Goal: Information Seeking & Learning: Learn about a topic

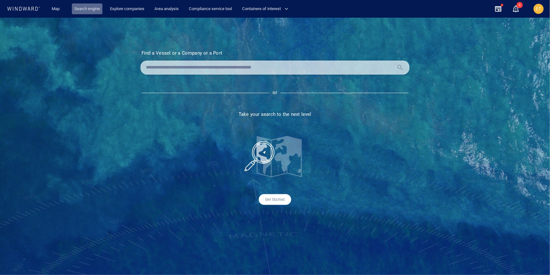
click at [95, 7] on link "Search engine" at bounding box center [87, 8] width 31 height 11
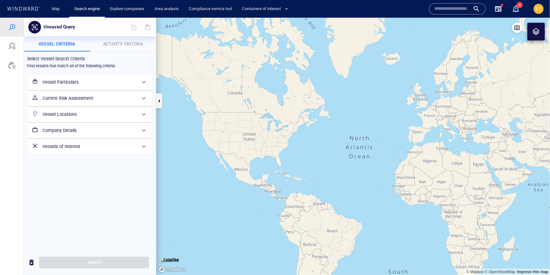
click at [138, 85] on div at bounding box center [143, 81] width 15 height 15
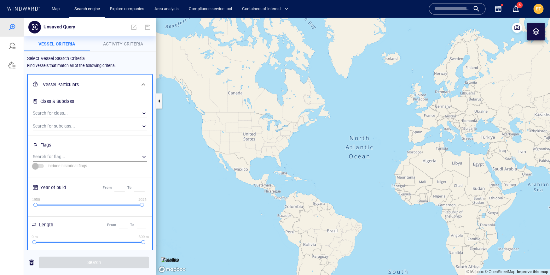
click at [140, 84] on span at bounding box center [144, 84] width 8 height 8
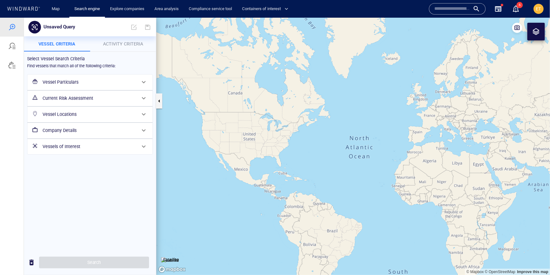
click at [132, 83] on h6 "Vessel Particulars" at bounding box center [90, 82] width 94 height 8
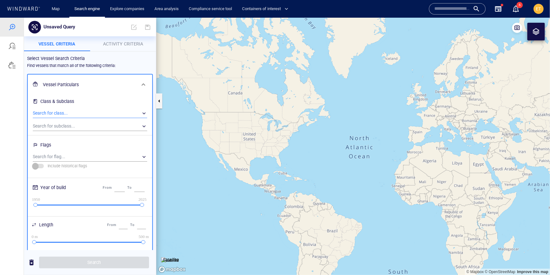
click at [81, 113] on div "​" at bounding box center [90, 112] width 114 height 9
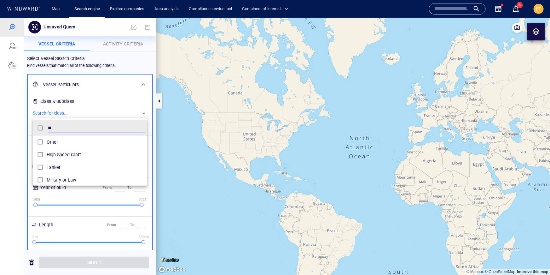
scroll to position [63, 114]
type input "******"
click at [56, 141] on span "Tanker" at bounding box center [96, 142] width 98 height 8
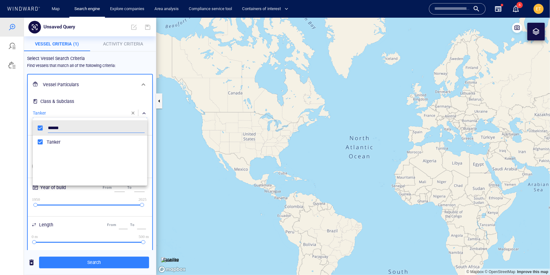
click at [113, 79] on div at bounding box center [275, 145] width 550 height 257
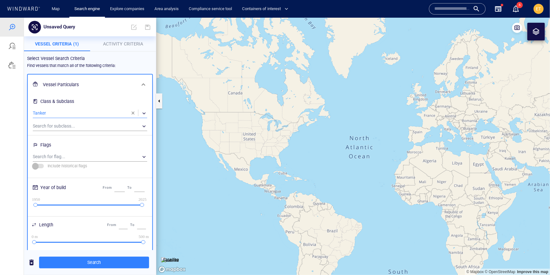
click at [129, 48] on button "Activity Criteria" at bounding box center [123, 43] width 66 height 15
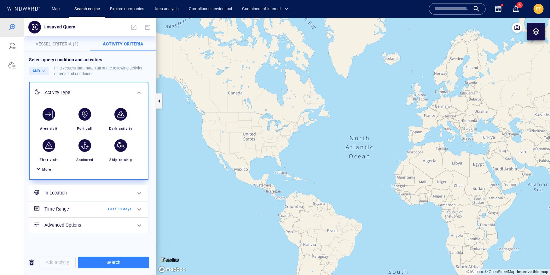
click at [46, 169] on span "More" at bounding box center [46, 169] width 9 height 4
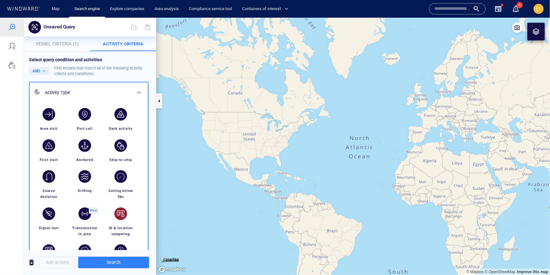
click at [120, 211] on div "button" at bounding box center [120, 213] width 13 height 13
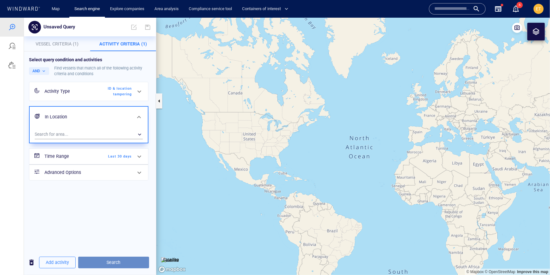
click at [113, 259] on span "Search" at bounding box center [113, 262] width 61 height 8
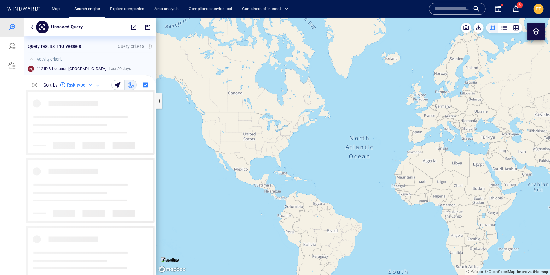
scroll to position [184, 132]
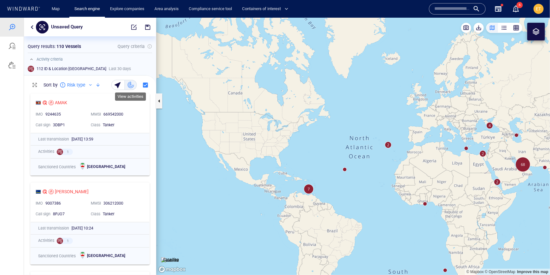
click at [130, 86] on div "button" at bounding box center [131, 84] width 6 height 6
click at [118, 85] on div "button" at bounding box center [118, 84] width 9 height 9
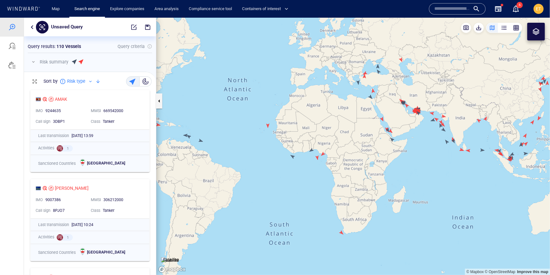
click at [96, 81] on div at bounding box center [98, 81] width 8 height 8
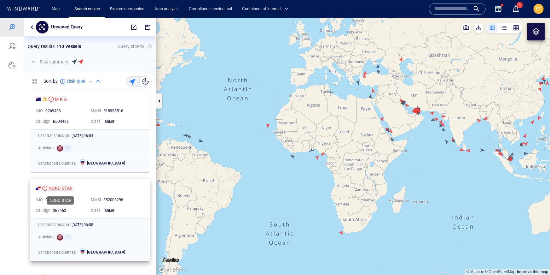
click at [66, 184] on div "NORD STAR" at bounding box center [61, 188] width 24 height 8
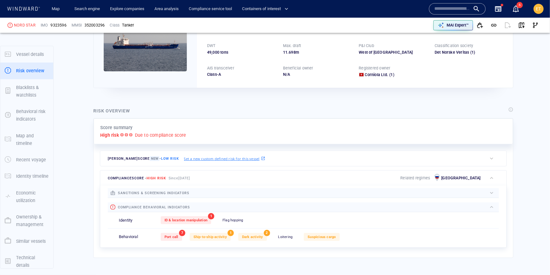
scroll to position [16, 0]
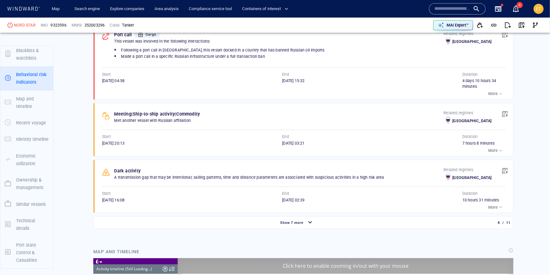
scroll to position [4980, 0]
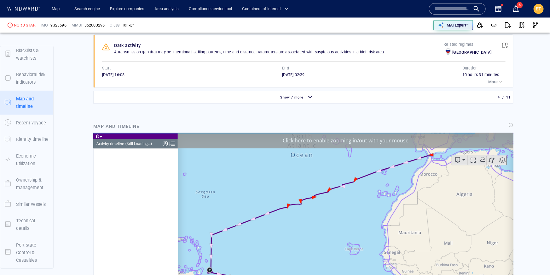
scroll to position [569, 0]
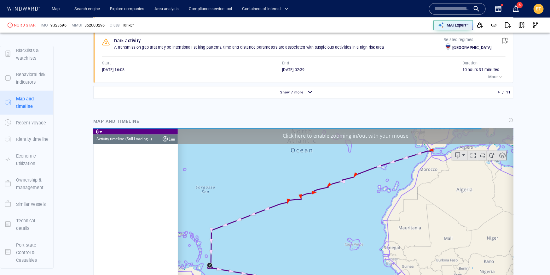
drag, startPoint x: 249, startPoint y: 248, endPoint x: 276, endPoint y: 206, distance: 49.8
click at [276, 206] on canvas "Map" at bounding box center [345, 225] width 336 height 195
click at [253, 218] on canvas "Map" at bounding box center [345, 225] width 336 height 195
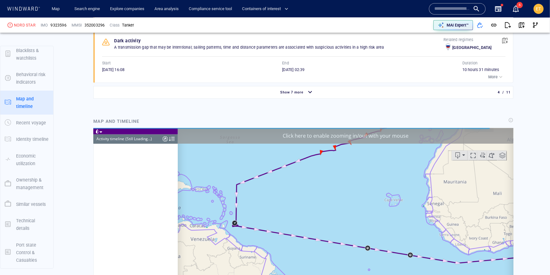
click at [248, 218] on canvas "Map" at bounding box center [345, 225] width 336 height 195
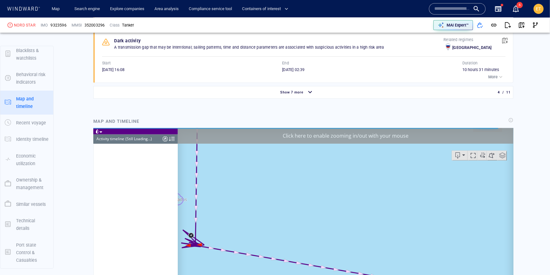
drag, startPoint x: 224, startPoint y: 222, endPoint x: 289, endPoint y: 203, distance: 67.5
click at [289, 203] on canvas "Map" at bounding box center [345, 225] width 336 height 195
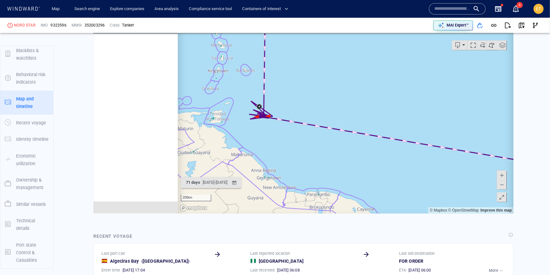
scroll to position [691, 0]
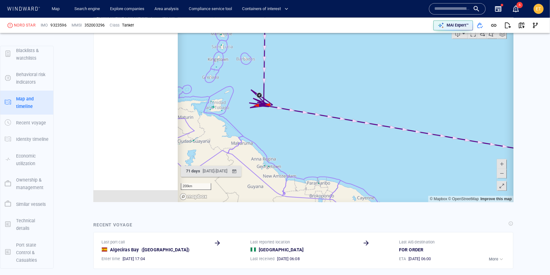
click at [500, 174] on span at bounding box center [501, 172] width 6 height 9
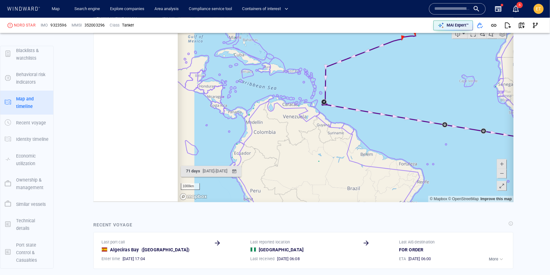
click at [500, 174] on span at bounding box center [501, 172] width 6 height 9
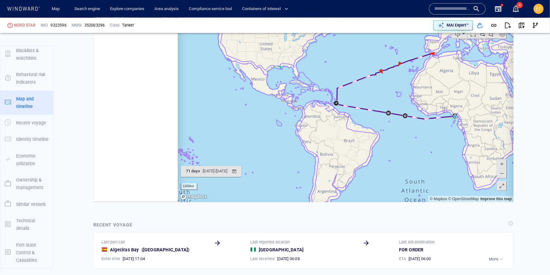
click at [502, 161] on span at bounding box center [501, 163] width 6 height 9
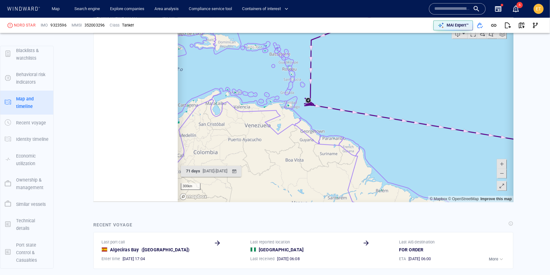
drag, startPoint x: 471, startPoint y: 154, endPoint x: 379, endPoint y: 157, distance: 92.7
click at [379, 157] on canvas "Map" at bounding box center [345, 103] width 336 height 195
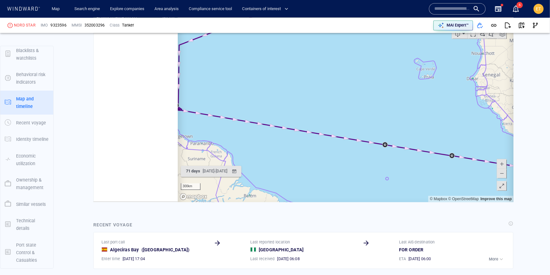
drag, startPoint x: 422, startPoint y: 163, endPoint x: 329, endPoint y: 151, distance: 93.7
click at [329, 151] on canvas "Map" at bounding box center [345, 103] width 336 height 195
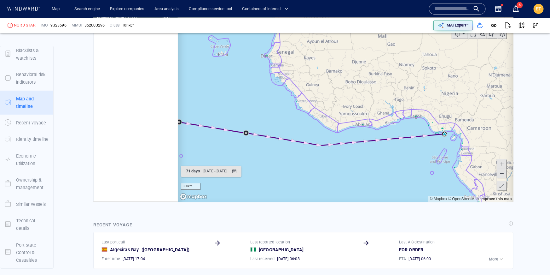
drag, startPoint x: 422, startPoint y: 156, endPoint x: 384, endPoint y: 163, distance: 38.8
click at [384, 163] on canvas "Map" at bounding box center [345, 103] width 336 height 195
click at [402, 155] on canvas "Map" at bounding box center [345, 103] width 336 height 195
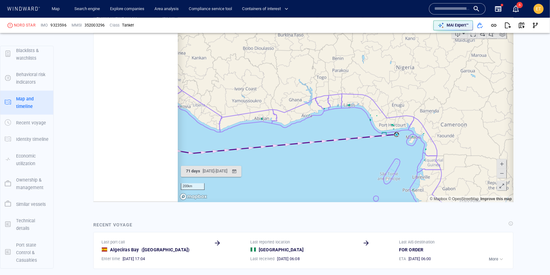
click at [393, 148] on canvas "Map" at bounding box center [345, 103] width 336 height 195
click at [393, 131] on canvas "Map" at bounding box center [345, 103] width 336 height 195
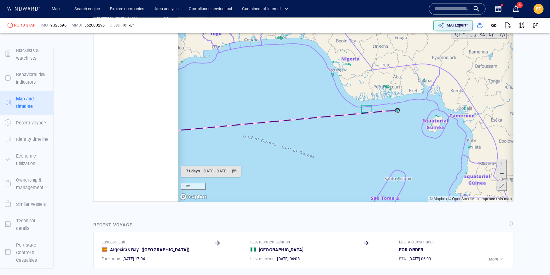
click at [401, 112] on canvas "Map" at bounding box center [345, 103] width 336 height 195
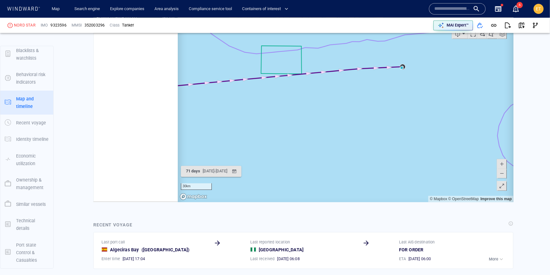
click at [409, 79] on canvas "Map" at bounding box center [345, 103] width 336 height 195
click at [407, 65] on canvas "Map" at bounding box center [345, 103] width 336 height 195
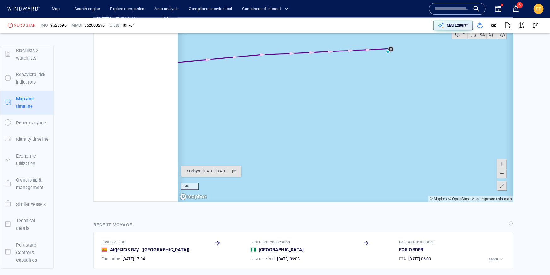
click at [394, 55] on canvas "Map" at bounding box center [345, 103] width 336 height 195
click at [387, 51] on canvas "Map" at bounding box center [345, 103] width 336 height 195
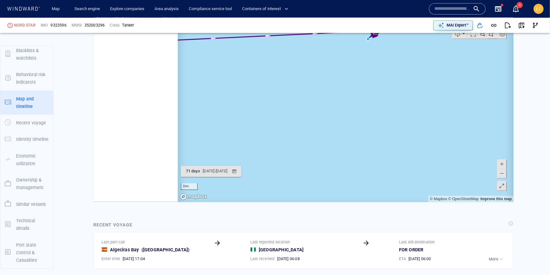
drag, startPoint x: 377, startPoint y: 48, endPoint x: 382, endPoint y: 105, distance: 57.2
click at [382, 105] on canvas "Map" at bounding box center [345, 103] width 336 height 195
drag, startPoint x: 378, startPoint y: 95, endPoint x: 378, endPoint y: 120, distance: 25.5
click at [378, 120] on canvas "Map" at bounding box center [345, 103] width 336 height 195
click at [377, 96] on canvas "Map" at bounding box center [345, 103] width 336 height 195
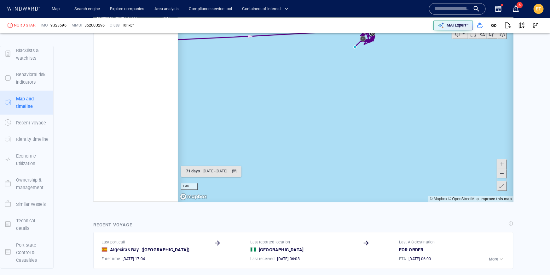
click at [377, 96] on canvas "Map" at bounding box center [345, 103] width 336 height 195
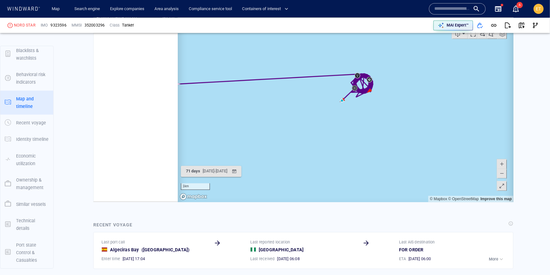
click at [373, 91] on canvas "Map" at bounding box center [345, 103] width 336 height 195
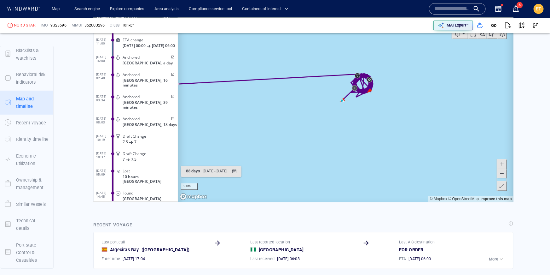
click at [373, 91] on canvas "Map" at bounding box center [345, 103] width 336 height 195
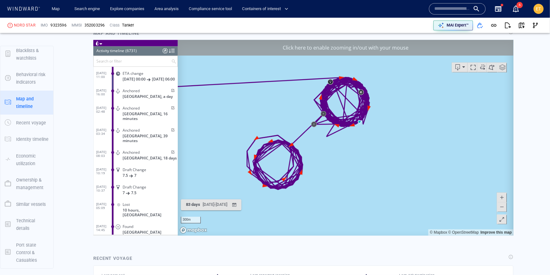
scroll to position [655, 0]
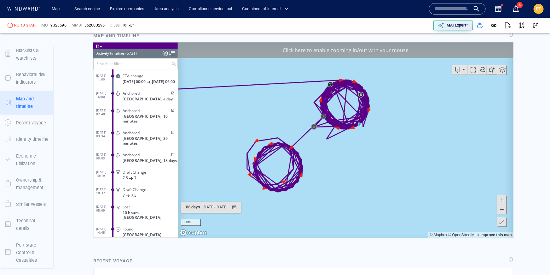
click at [502, 210] on span at bounding box center [501, 208] width 6 height 9
click at [500, 209] on span at bounding box center [501, 208] width 6 height 9
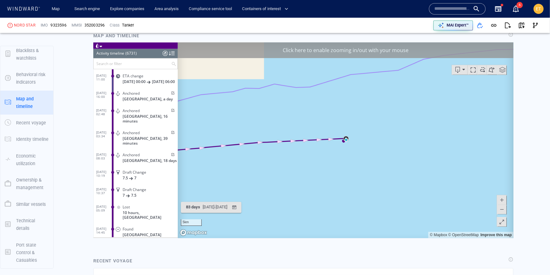
click at [500, 209] on span at bounding box center [501, 208] width 6 height 9
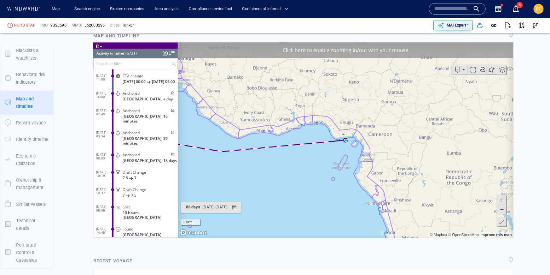
drag, startPoint x: 284, startPoint y: 177, endPoint x: 493, endPoint y: 196, distance: 209.2
click at [493, 196] on canvas "Map" at bounding box center [345, 139] width 336 height 195
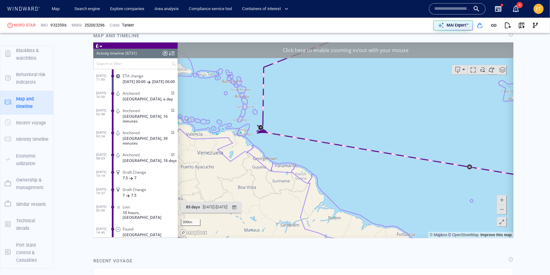
drag, startPoint x: 318, startPoint y: 157, endPoint x: 336, endPoint y: 159, distance: 17.7
click at [336, 159] on canvas "Map" at bounding box center [345, 139] width 336 height 195
click at [279, 135] on canvas "Map" at bounding box center [345, 139] width 336 height 195
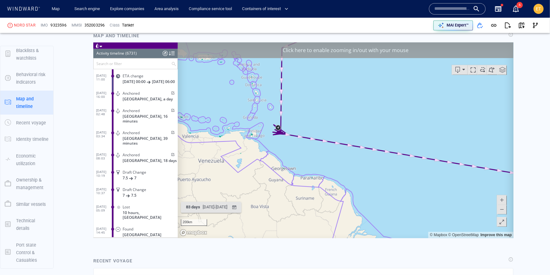
click at [289, 144] on canvas "Map" at bounding box center [345, 139] width 336 height 195
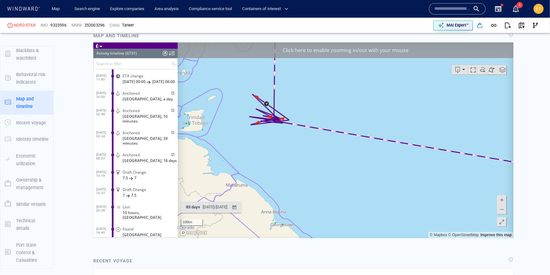
click at [280, 139] on canvas "Map" at bounding box center [345, 139] width 336 height 195
drag, startPoint x: 265, startPoint y: 135, endPoint x: 301, endPoint y: 171, distance: 50.8
click at [301, 171] on canvas "Map" at bounding box center [345, 139] width 336 height 195
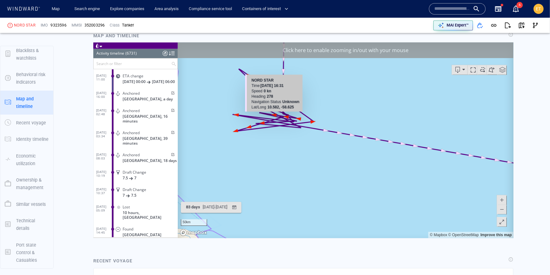
click at [274, 114] on canvas "Map" at bounding box center [345, 139] width 336 height 195
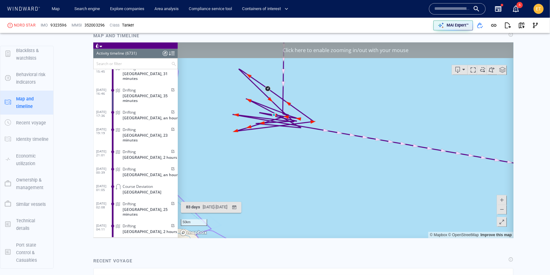
drag, startPoint x: 279, startPoint y: 140, endPoint x: 289, endPoint y: 166, distance: 27.9
click at [289, 166] on canvas "Map" at bounding box center [345, 139] width 336 height 195
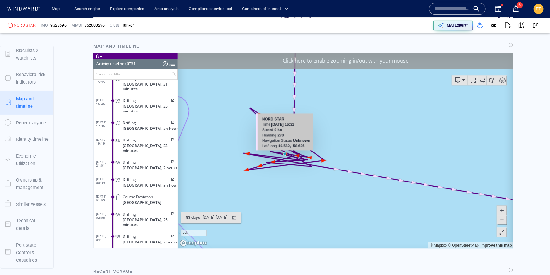
scroll to position [642, 0]
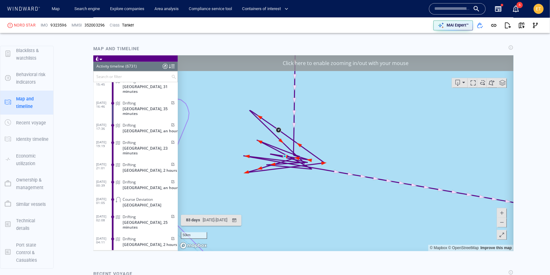
click at [501, 221] on span at bounding box center [501, 221] width 6 height 9
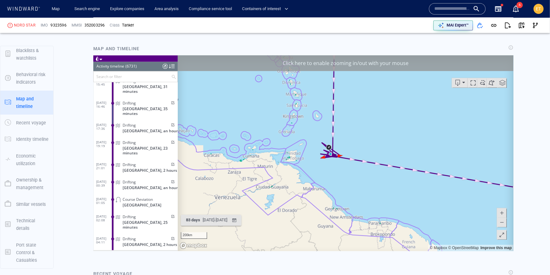
click at [501, 221] on span at bounding box center [501, 221] width 6 height 9
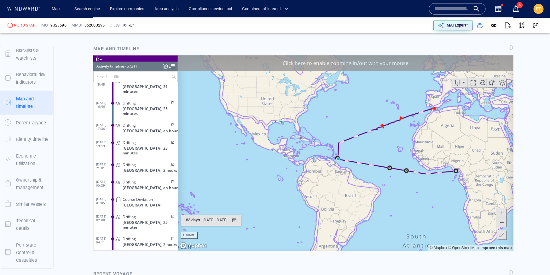
drag, startPoint x: 455, startPoint y: 145, endPoint x: 446, endPoint y: 152, distance: 10.8
click at [446, 152] on canvas "Map" at bounding box center [345, 152] width 336 height 195
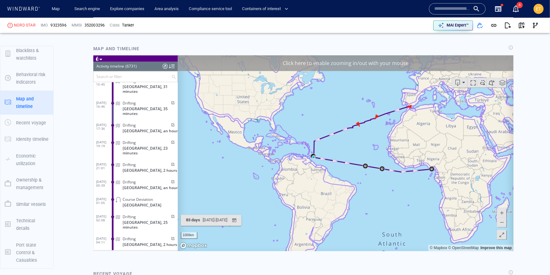
drag, startPoint x: 461, startPoint y: 149, endPoint x: 450, endPoint y: 146, distance: 11.3
click at [450, 146] on canvas "Map" at bounding box center [345, 152] width 336 height 195
click at [404, 118] on canvas "Map" at bounding box center [345, 152] width 336 height 195
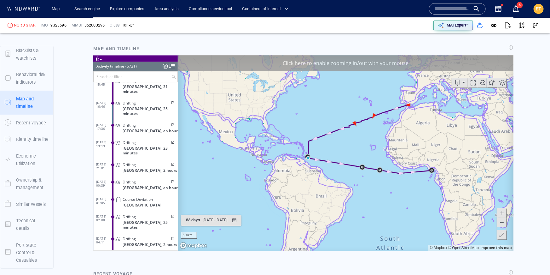
click at [408, 110] on canvas "Map" at bounding box center [345, 152] width 336 height 195
click at [410, 96] on canvas "Map" at bounding box center [345, 152] width 336 height 195
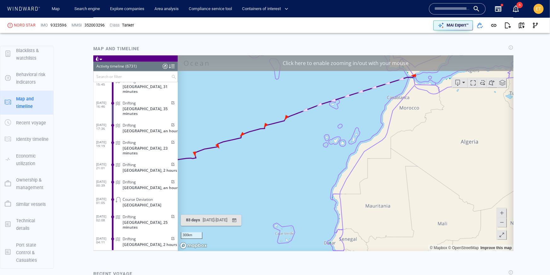
click at [410, 96] on canvas "Map" at bounding box center [345, 152] width 336 height 195
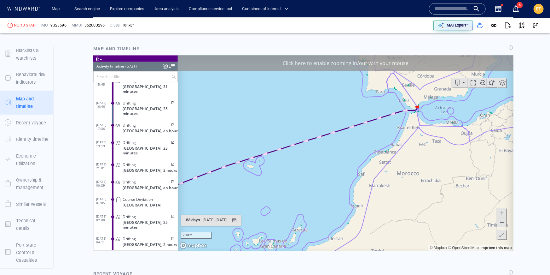
drag, startPoint x: 412, startPoint y: 85, endPoint x: 412, endPoint y: 152, distance: 67.4
click at [412, 152] on canvas "Map" at bounding box center [345, 152] width 336 height 195
click at [412, 119] on canvas "Map" at bounding box center [345, 152] width 336 height 195
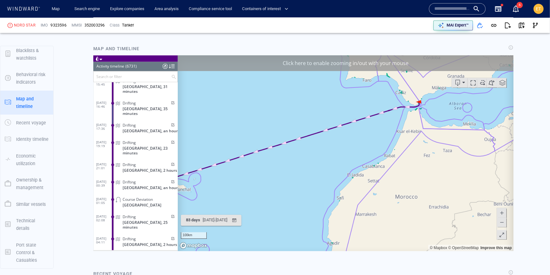
click at [413, 113] on canvas "Map" at bounding box center [345, 152] width 336 height 195
click at [415, 111] on canvas "Map" at bounding box center [345, 152] width 336 height 195
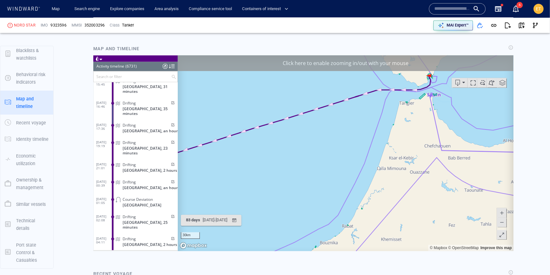
click at [415, 111] on canvas "Map" at bounding box center [345, 152] width 336 height 195
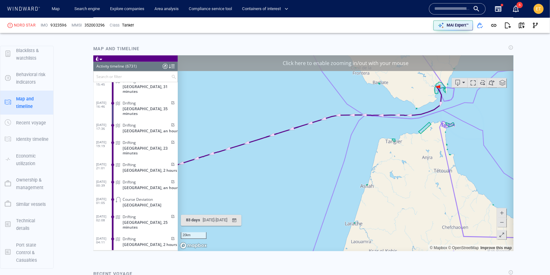
drag, startPoint x: 418, startPoint y: 106, endPoint x: 396, endPoint y: 180, distance: 77.2
click at [396, 180] on canvas "Map" at bounding box center [345, 152] width 336 height 195
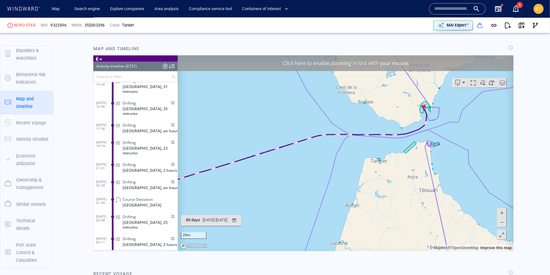
click at [438, 116] on canvas "Map" at bounding box center [345, 152] width 336 height 195
click at [425, 109] on canvas "Map" at bounding box center [345, 152] width 336 height 195
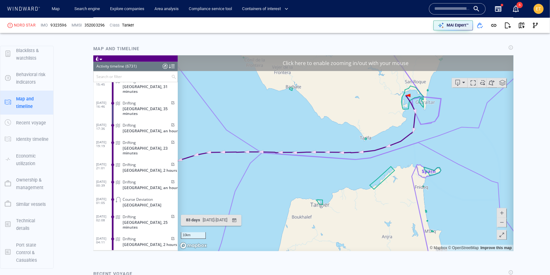
click at [425, 109] on canvas "Map" at bounding box center [345, 152] width 336 height 195
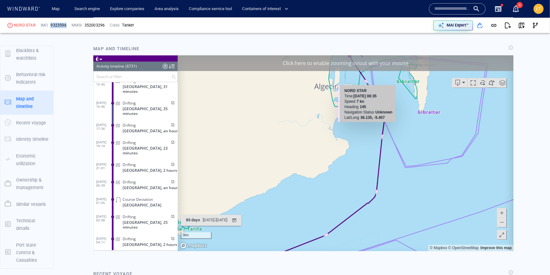
drag, startPoint x: 66, startPoint y: 25, endPoint x: 50, endPoint y: 24, distance: 15.8
click at [50, 24] on span "9323596" at bounding box center [58, 25] width 16 height 6
copy span "9323596"
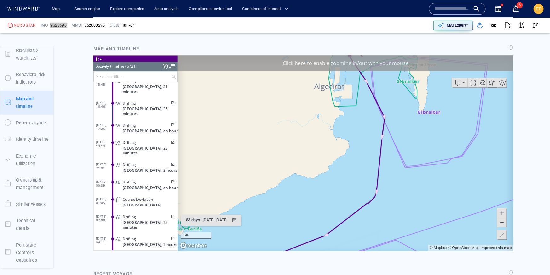
click at [501, 223] on span at bounding box center [501, 221] width 6 height 9
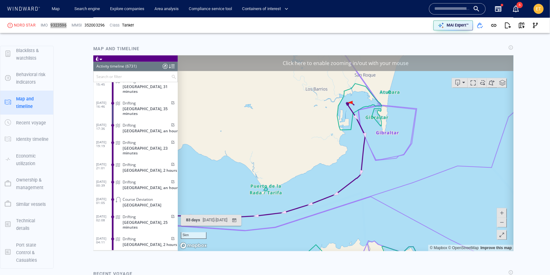
click at [501, 223] on span at bounding box center [501, 221] width 6 height 9
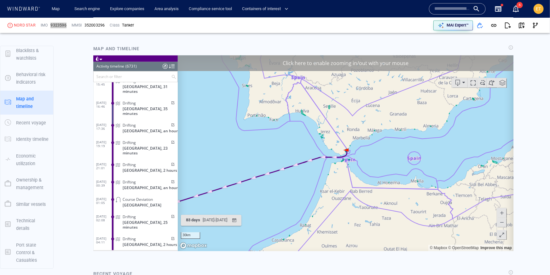
click at [501, 223] on span at bounding box center [501, 221] width 6 height 9
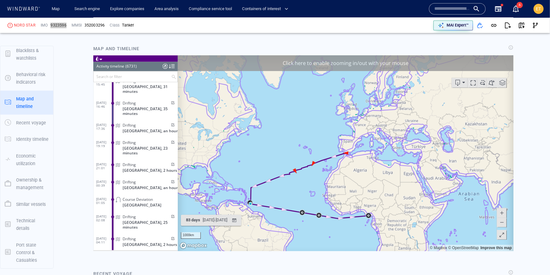
click at [375, 209] on canvas "Map" at bounding box center [345, 152] width 336 height 195
click at [370, 212] on canvas "Map" at bounding box center [345, 152] width 336 height 195
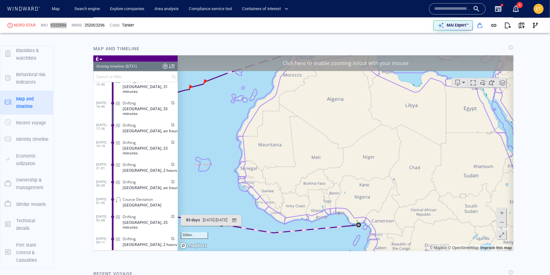
click at [365, 212] on canvas "Map" at bounding box center [345, 152] width 336 height 195
drag, startPoint x: 350, startPoint y: 217, endPoint x: 344, endPoint y: 166, distance: 51.5
click at [344, 166] on canvas "Map" at bounding box center [345, 152] width 336 height 195
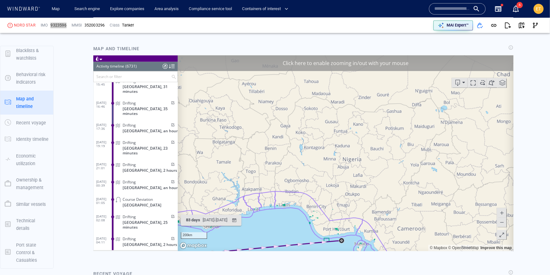
click at [346, 216] on canvas "Map" at bounding box center [345, 152] width 336 height 195
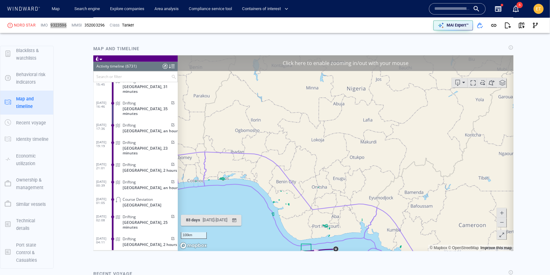
drag, startPoint x: 345, startPoint y: 226, endPoint x: 339, endPoint y: 162, distance: 64.6
click at [339, 162] on canvas "Map" at bounding box center [345, 152] width 336 height 195
drag, startPoint x: 339, startPoint y: 199, endPoint x: 324, endPoint y: 158, distance: 44.3
click at [324, 158] on canvas "Map" at bounding box center [345, 152] width 336 height 195
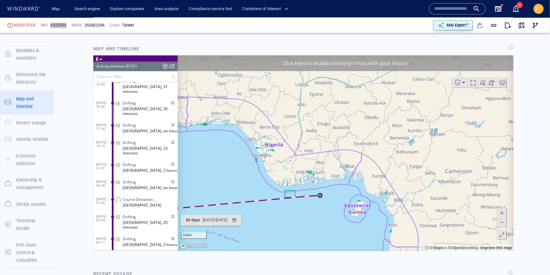
click at [326, 194] on canvas "Map" at bounding box center [345, 152] width 336 height 195
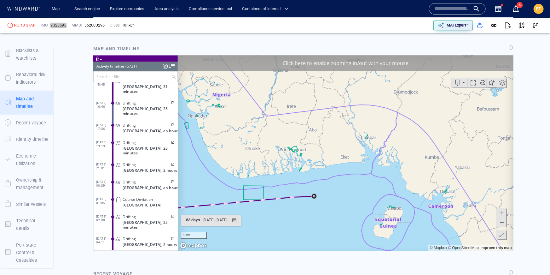
click at [326, 194] on canvas "Map" at bounding box center [345, 152] width 336 height 195
click at [322, 198] on canvas "Map" at bounding box center [345, 152] width 336 height 195
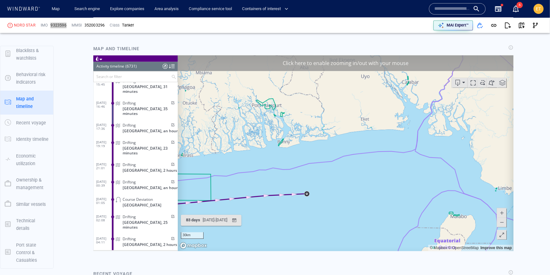
click at [318, 200] on canvas "Map" at bounding box center [345, 152] width 336 height 195
click at [309, 199] on canvas "Map" at bounding box center [345, 152] width 336 height 195
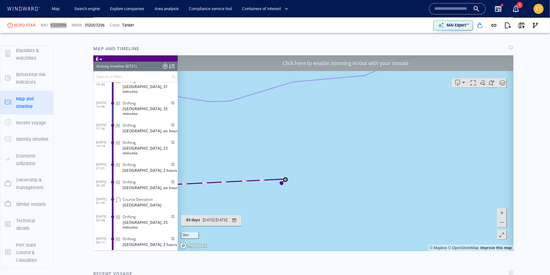
click at [288, 191] on canvas "Map" at bounding box center [345, 152] width 336 height 195
click at [269, 183] on canvas "Map" at bounding box center [345, 152] width 336 height 195
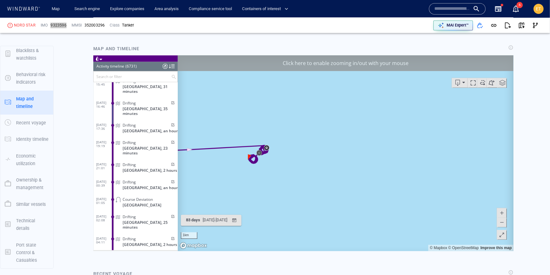
click at [258, 175] on canvas "Map" at bounding box center [345, 152] width 336 height 195
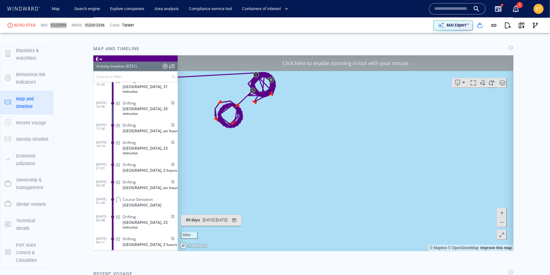
drag, startPoint x: 253, startPoint y: 172, endPoint x: 294, endPoint y: 172, distance: 41.0
click at [294, 172] on canvas "Map" at bounding box center [345, 152] width 336 height 195
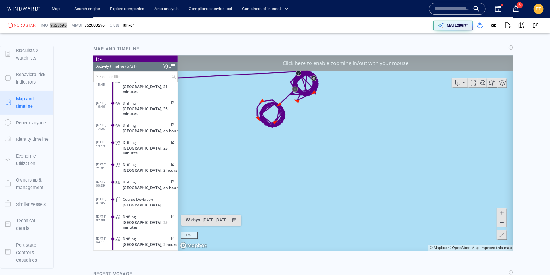
click at [274, 121] on canvas "Map" at bounding box center [345, 152] width 336 height 195
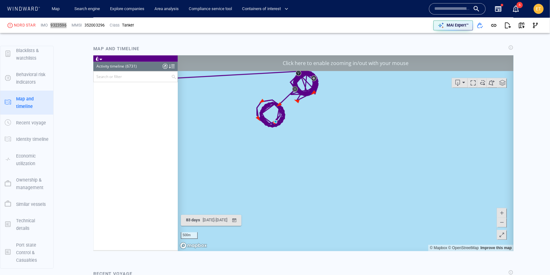
drag, startPoint x: 317, startPoint y: 124, endPoint x: 317, endPoint y: 159, distance: 34.0
click at [317, 159] on canvas "Map" at bounding box center [345, 152] width 336 height 195
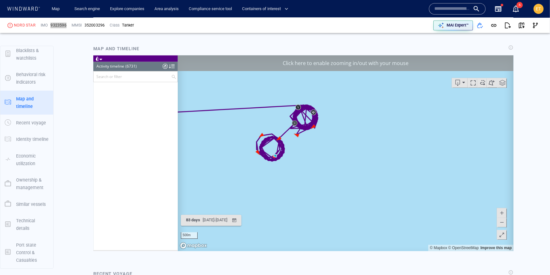
drag, startPoint x: 304, startPoint y: 154, endPoint x: 320, endPoint y: 168, distance: 20.8
click at [320, 168] on canvas "Map" at bounding box center [345, 152] width 336 height 195
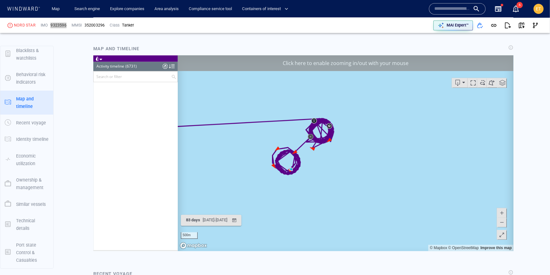
scroll to position [114783, 0]
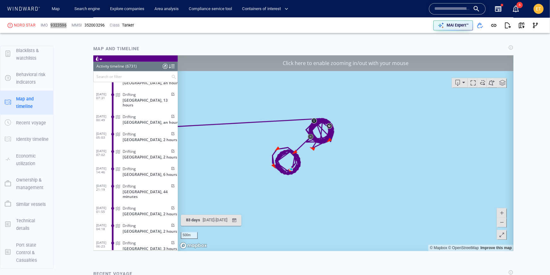
click at [322, 122] on canvas "Map" at bounding box center [345, 152] width 336 height 195
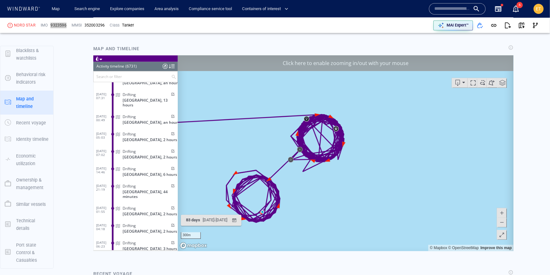
click at [318, 114] on canvas "Map" at bounding box center [345, 152] width 336 height 195
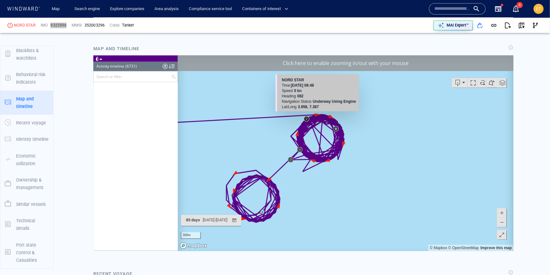
scroll to position [116414, 0]
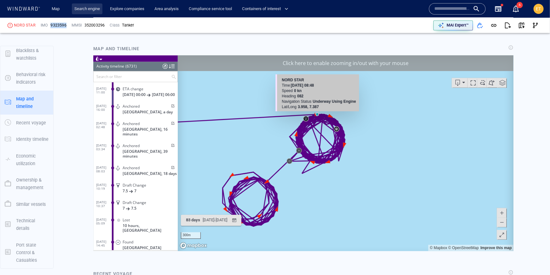
click at [81, 11] on link "Search engine" at bounding box center [87, 8] width 31 height 11
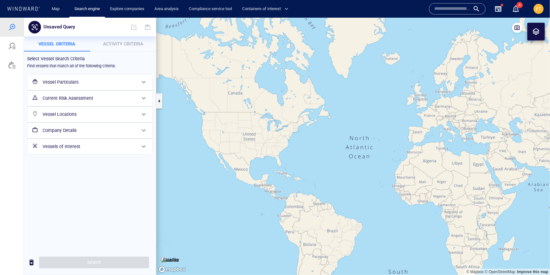
click at [103, 84] on h6 "Vessel Particulars" at bounding box center [90, 82] width 94 height 8
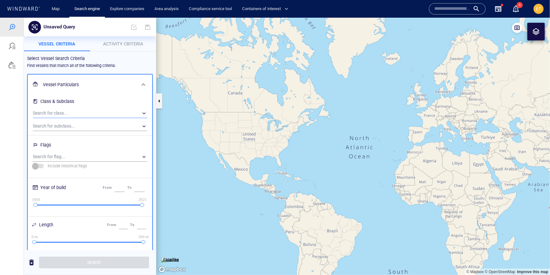
click at [78, 111] on div "​" at bounding box center [90, 112] width 114 height 9
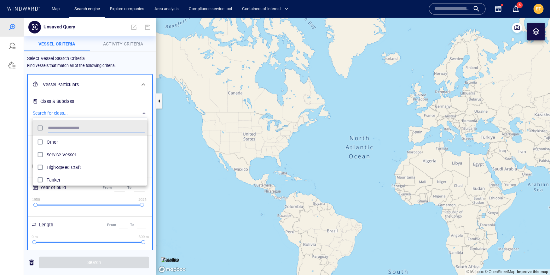
scroll to position [63, 114]
click at [56, 137] on div "Tanker" at bounding box center [96, 141] width 98 height 10
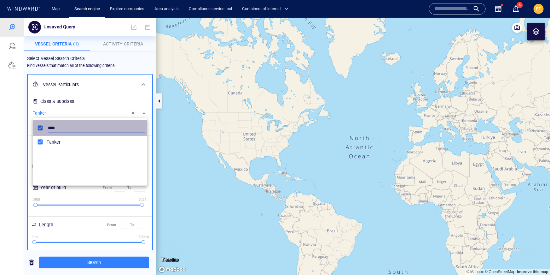
click at [43, 126] on div "****" at bounding box center [90, 127] width 112 height 12
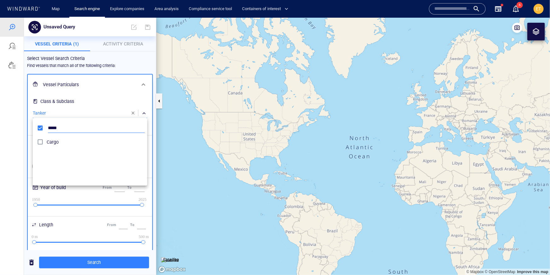
type input "*****"
click at [115, 74] on div at bounding box center [275, 145] width 550 height 257
click at [121, 45] on span "Activity Criteria" at bounding box center [123, 43] width 40 height 5
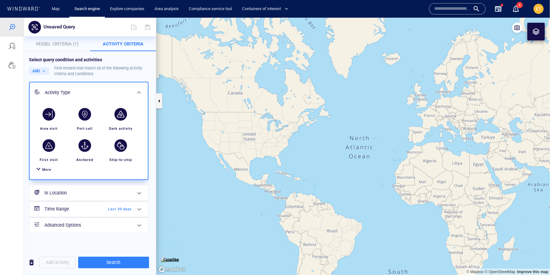
click at [42, 167] on span "More" at bounding box center [46, 169] width 9 height 4
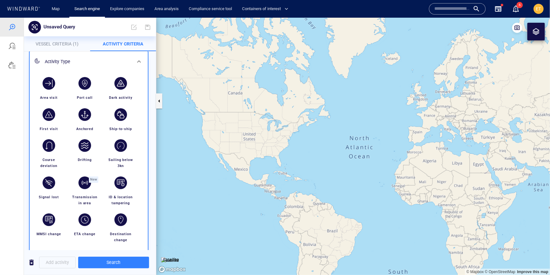
scroll to position [38, 0]
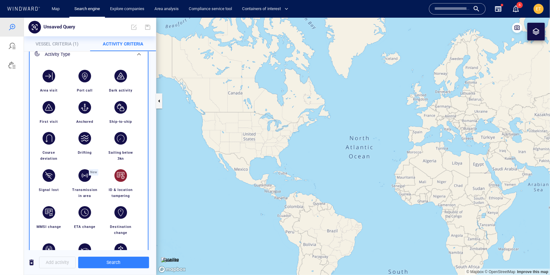
click at [122, 178] on div "button" at bounding box center [120, 175] width 13 height 13
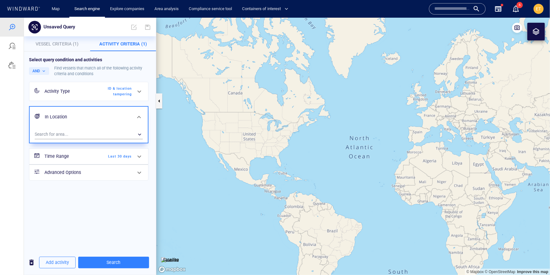
click at [125, 155] on span "Last 30 days" at bounding box center [113, 156] width 36 height 6
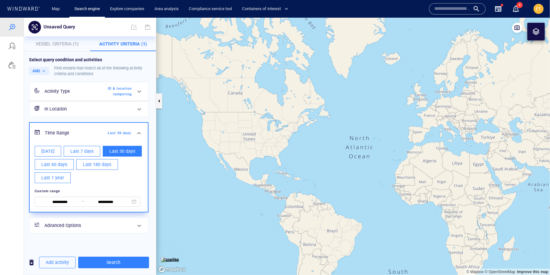
click at [55, 179] on span "Last 1 year" at bounding box center [52, 177] width 23 height 8
type input "**********"
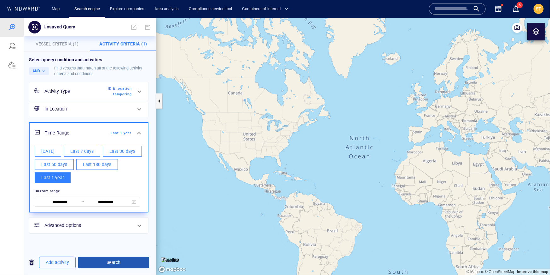
click at [125, 257] on button "Search" at bounding box center [113, 262] width 71 height 12
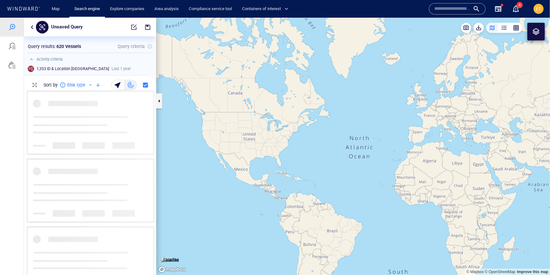
scroll to position [184, 132]
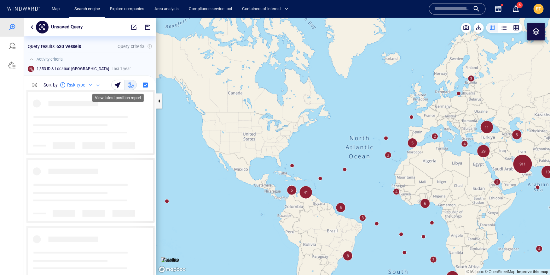
click at [119, 84] on div "button" at bounding box center [118, 84] width 9 height 9
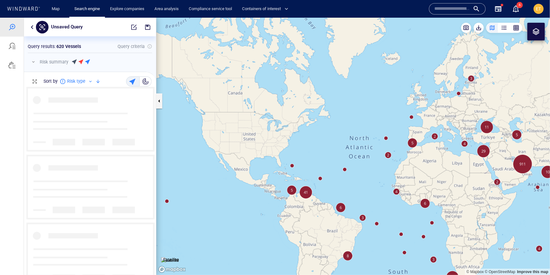
scroll to position [188, 132]
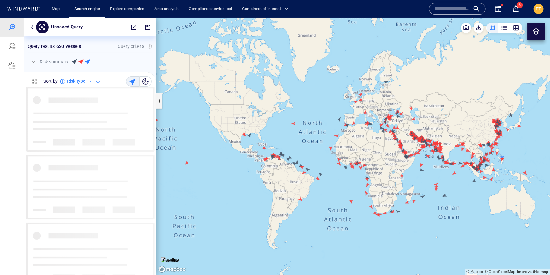
click at [35, 63] on button "button" at bounding box center [34, 62] width 8 height 8
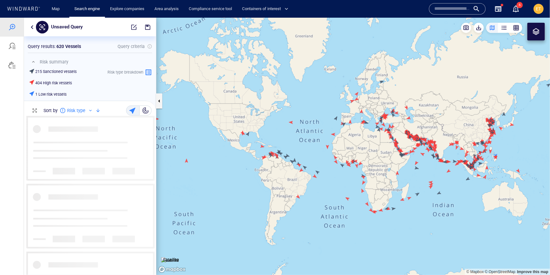
scroll to position [158, 132]
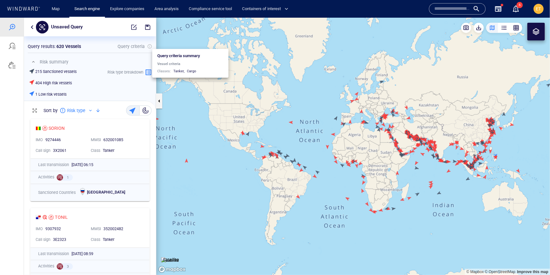
click at [148, 46] on div at bounding box center [149, 45] width 5 height 5
